Goal: Check status

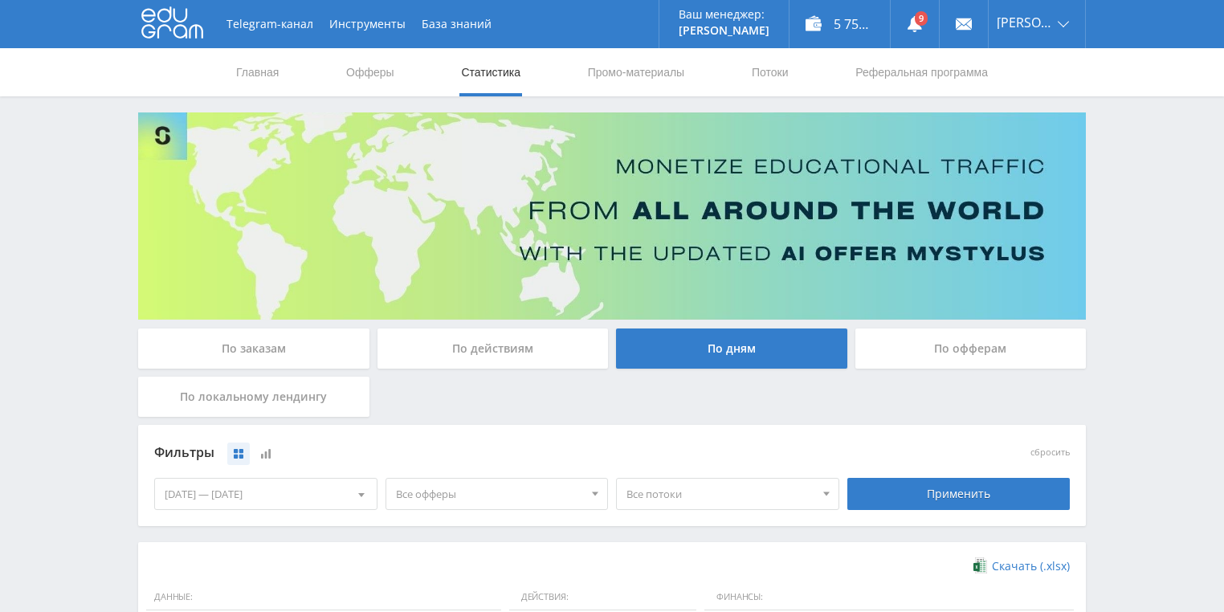
scroll to position [412, 0]
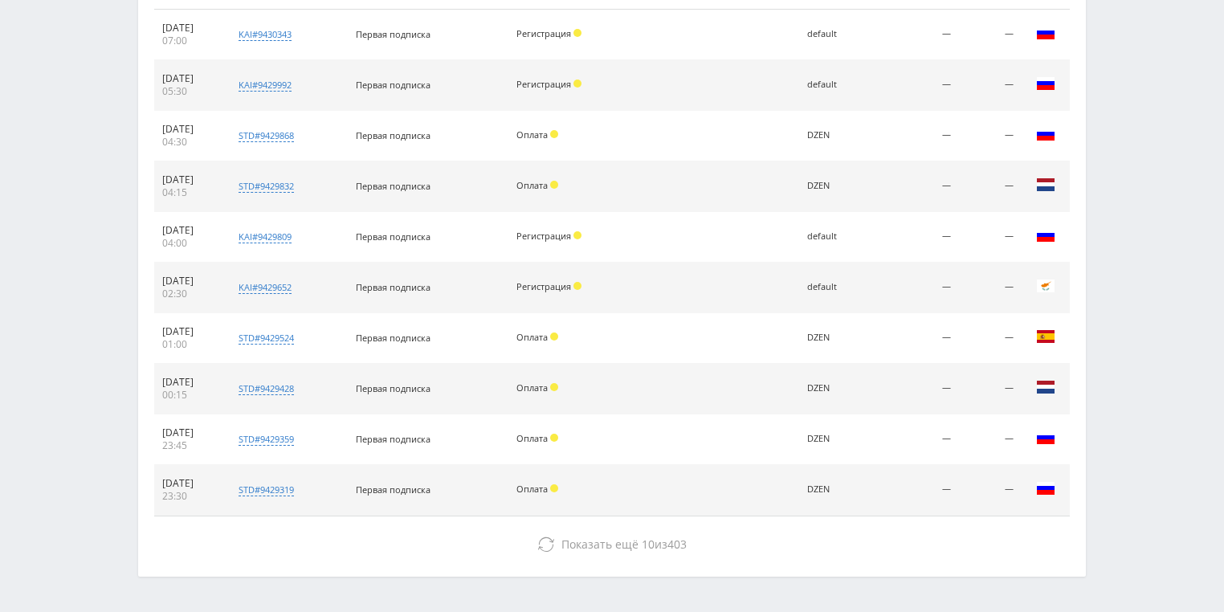
scroll to position [707, 0]
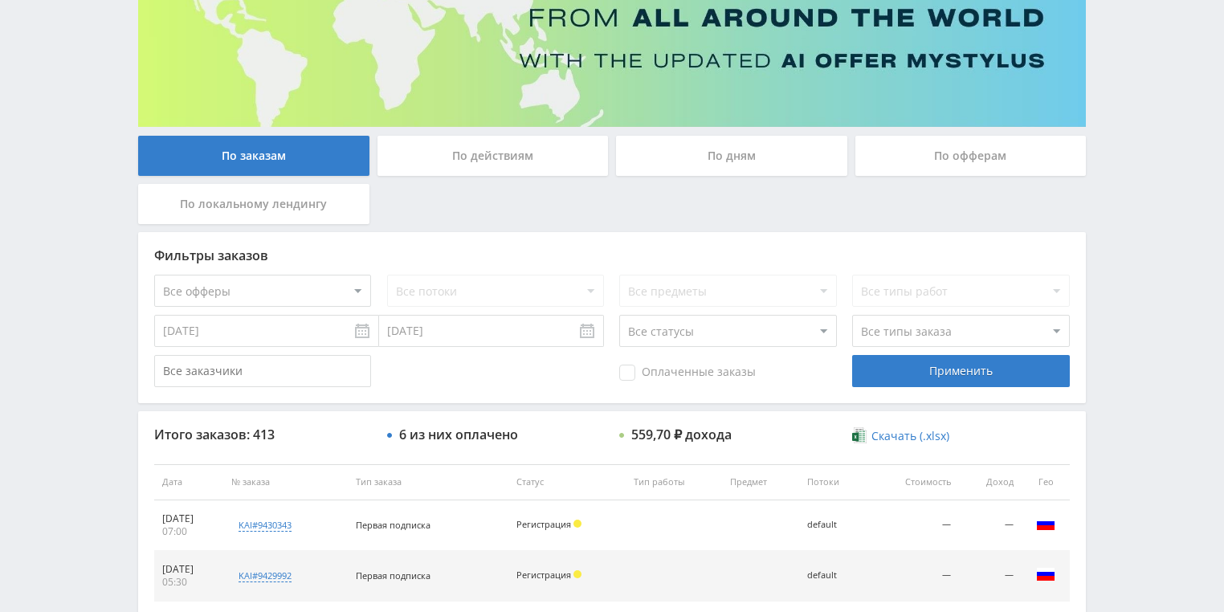
click at [473, 141] on div "По действиям" at bounding box center [493, 156] width 231 height 40
click at [0, 0] on input "По действиям" at bounding box center [0, 0] width 0 height 0
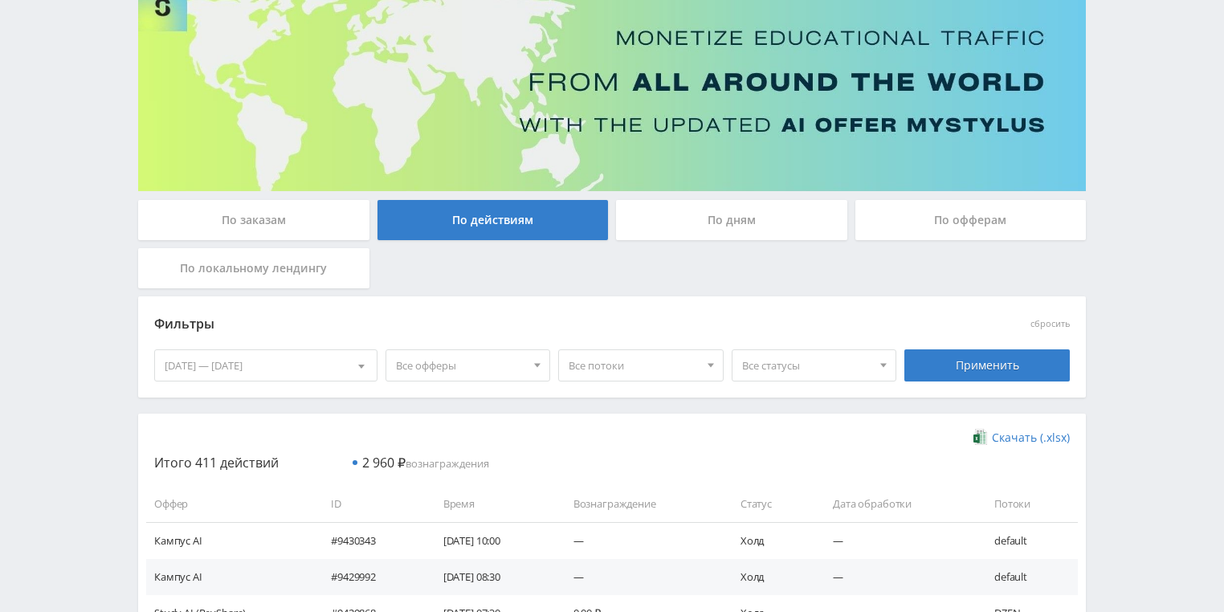
click at [692, 223] on div "По дням" at bounding box center [731, 220] width 231 height 40
click at [0, 0] on input "По дням" at bounding box center [0, 0] width 0 height 0
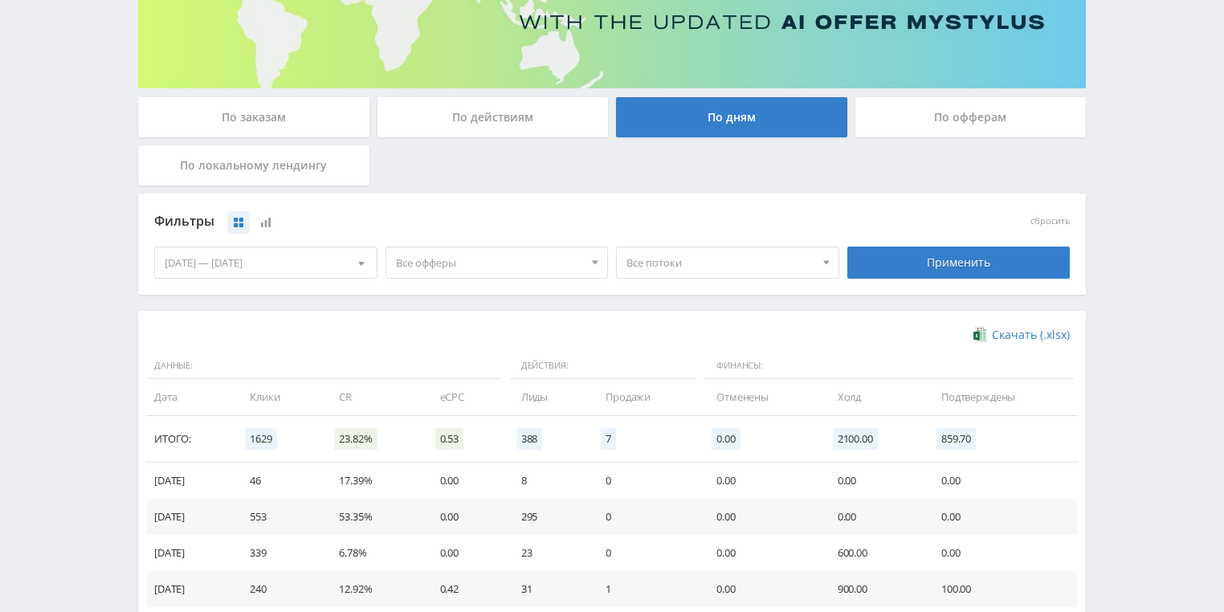
scroll to position [193, 0]
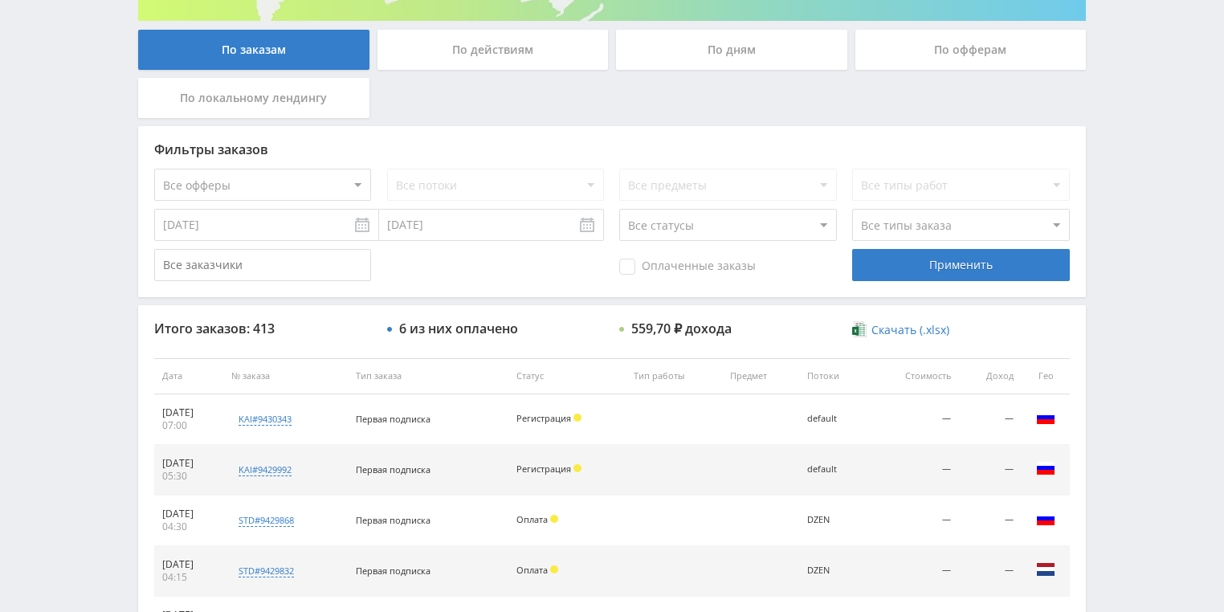
scroll to position [321, 0]
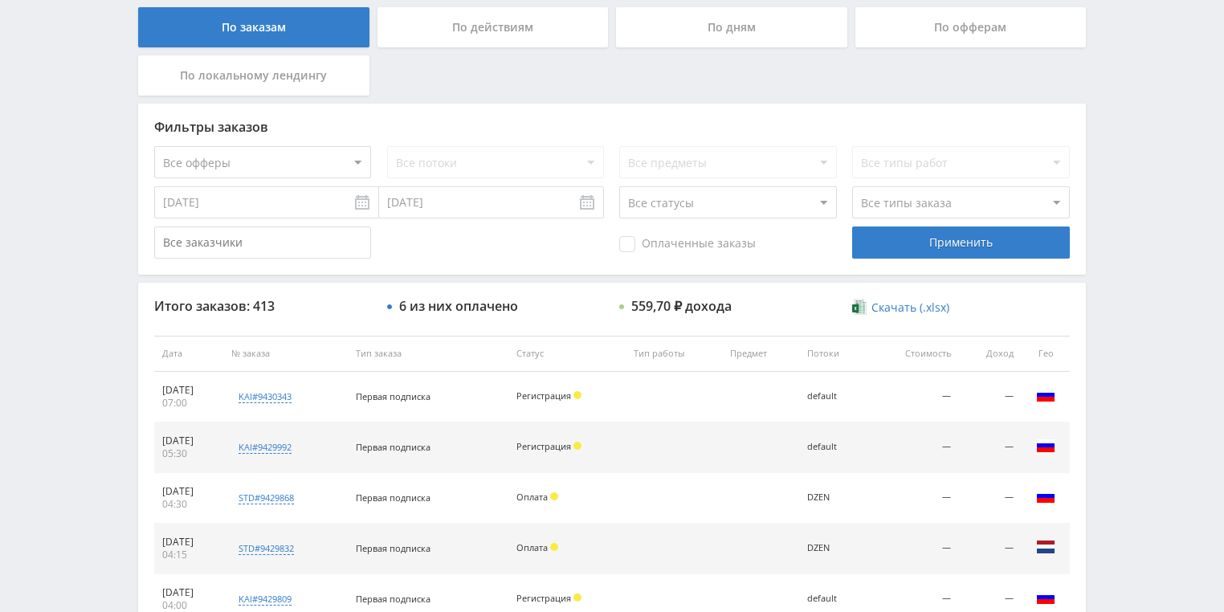
drag, startPoint x: 92, startPoint y: 196, endPoint x: 103, endPoint y: 201, distance: 12.2
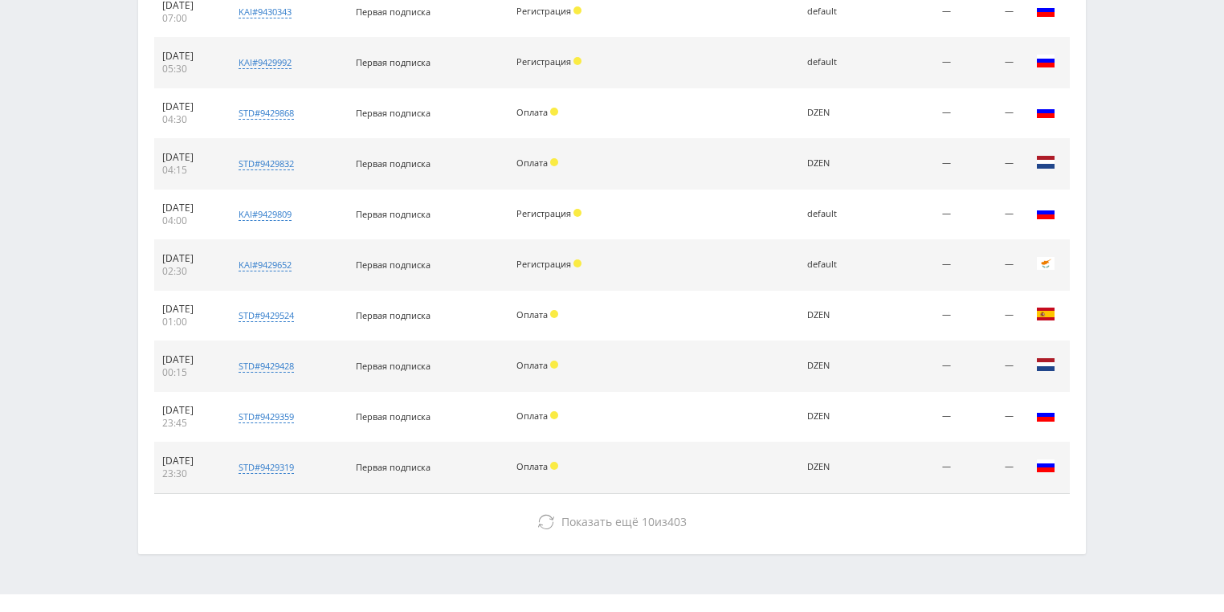
scroll to position [707, 0]
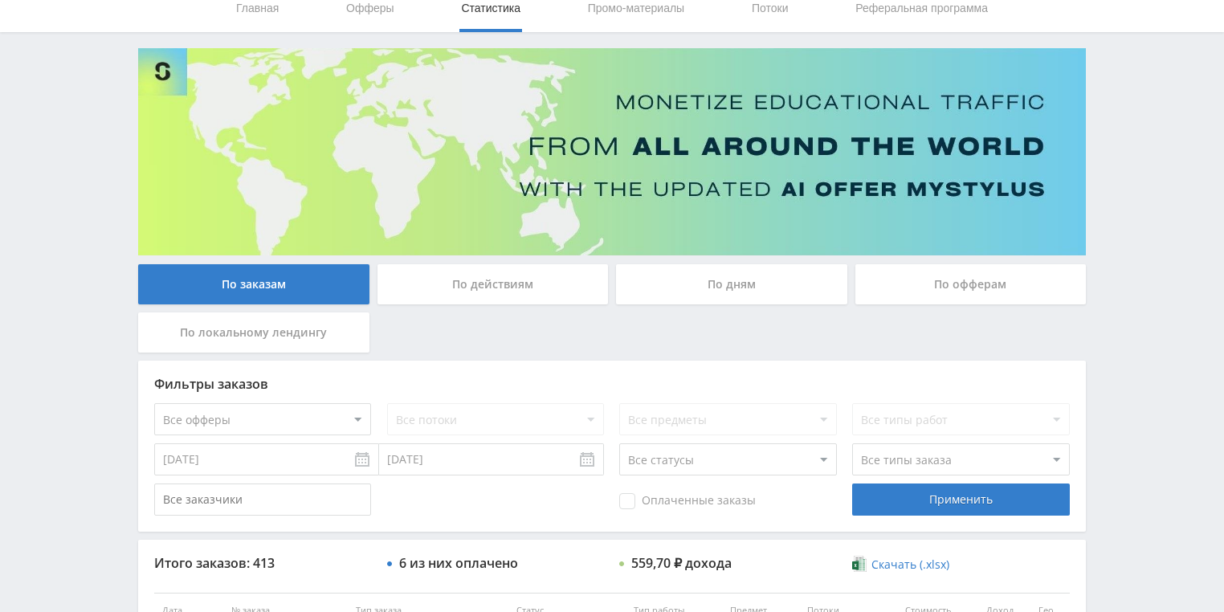
click at [493, 276] on div "По действиям" at bounding box center [493, 284] width 231 height 40
click at [0, 0] on input "По действиям" at bounding box center [0, 0] width 0 height 0
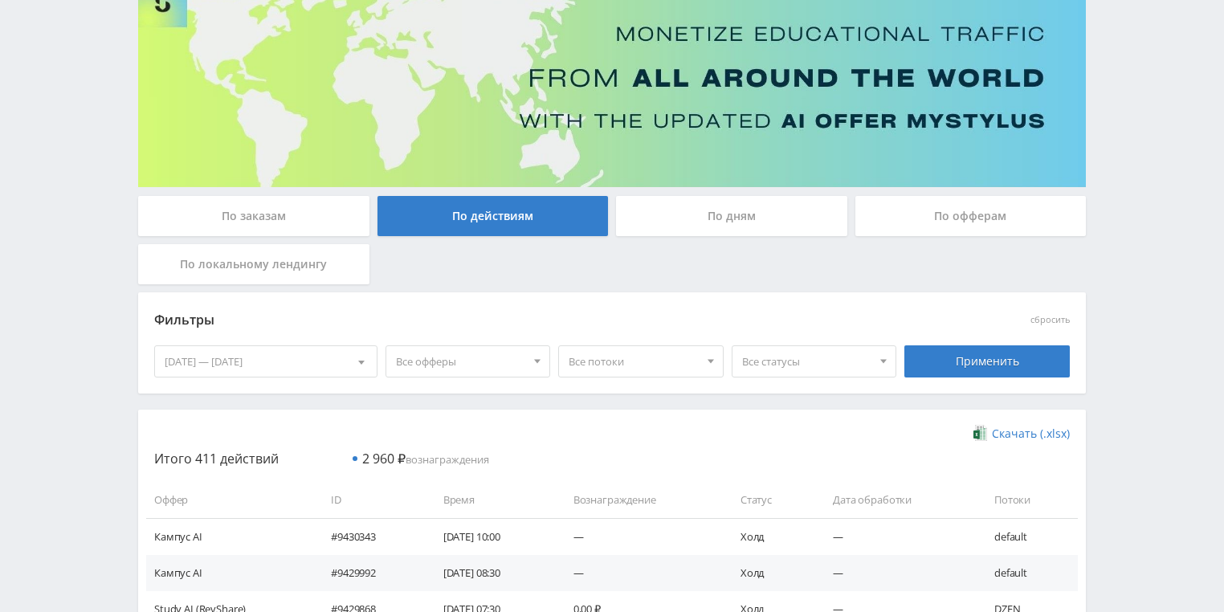
scroll to position [193, 0]
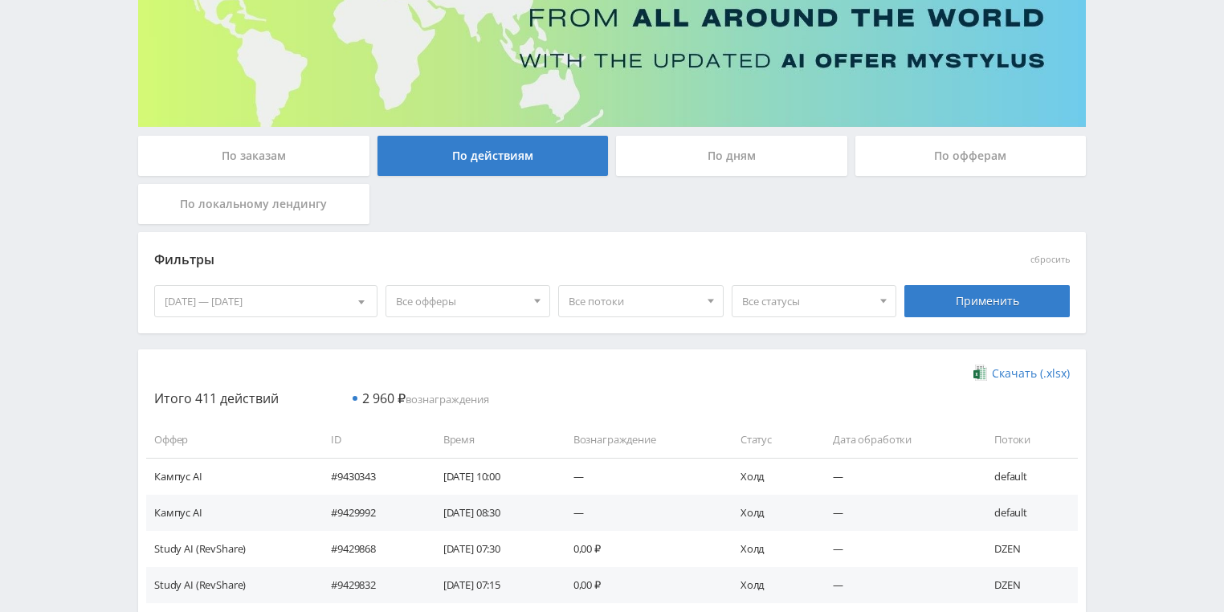
click at [709, 163] on div "По дням" at bounding box center [731, 156] width 231 height 40
click at [0, 0] on input "По дням" at bounding box center [0, 0] width 0 height 0
